Goal: Navigation & Orientation: Find specific page/section

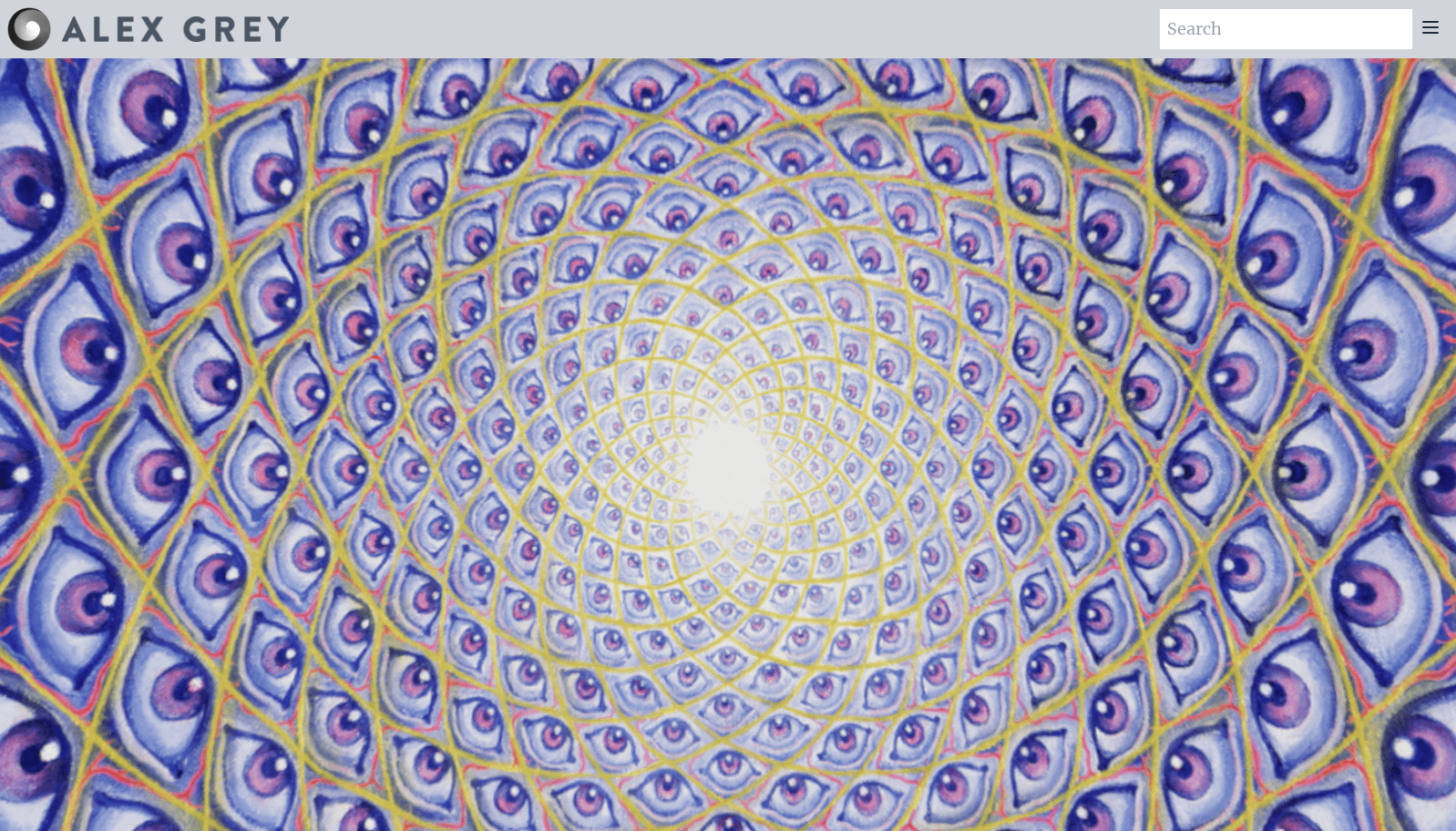
click at [1431, 30] on icon at bounding box center [1431, 27] width 22 height 22
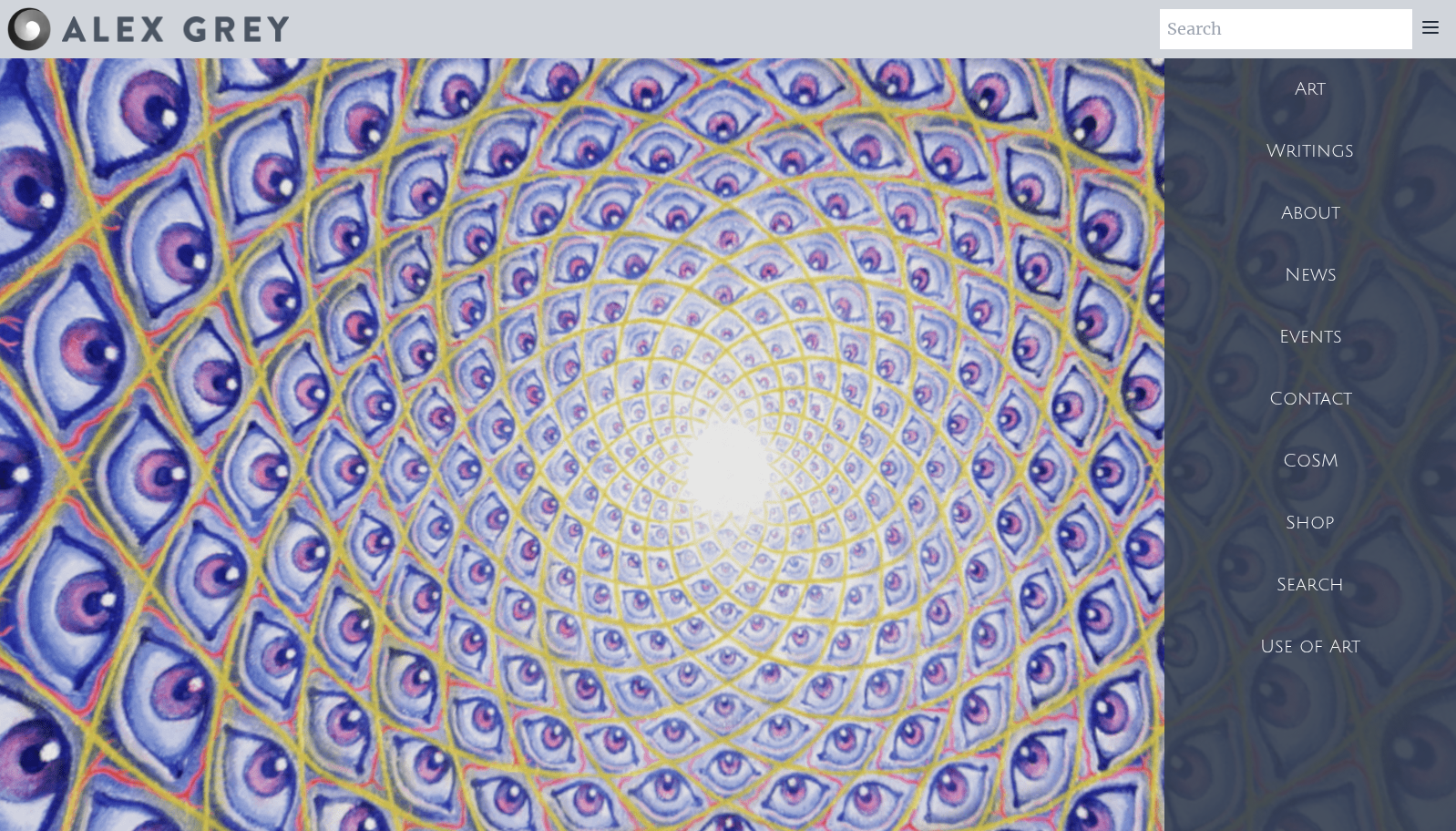
click at [1312, 525] on div "Shop" at bounding box center [1310, 523] width 291 height 62
